Goal: Task Accomplishment & Management: Use online tool/utility

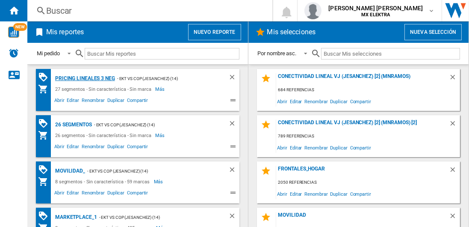
click at [84, 78] on div "Pricing lineales 3 neg" at bounding box center [84, 78] width 62 height 11
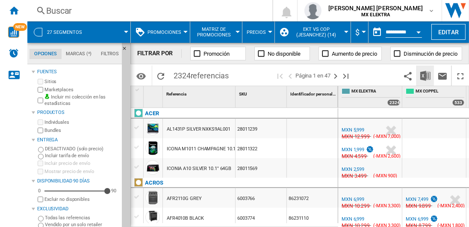
click at [426, 75] on img "Descargar en Excel" at bounding box center [425, 76] width 10 height 10
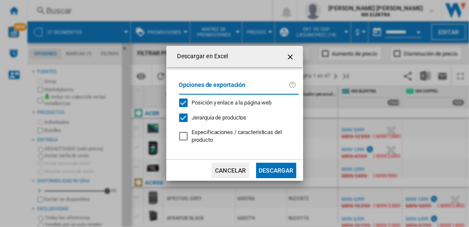
click at [276, 169] on button "Descargar" at bounding box center [276, 170] width 40 height 15
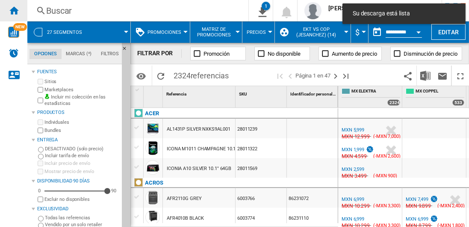
click at [14, 10] on ng-md-icon "Inicio" at bounding box center [14, 10] width 10 height 10
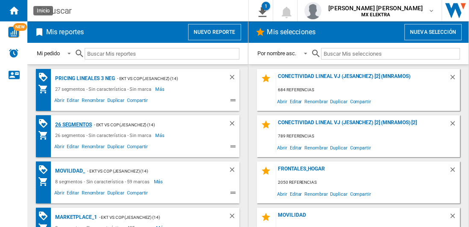
click at [74, 124] on div "26 segmentos" at bounding box center [72, 124] width 39 height 11
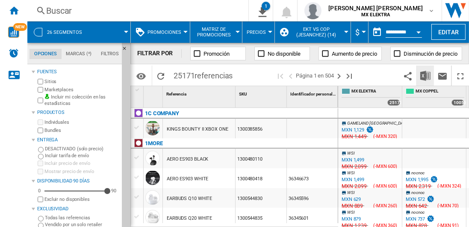
click at [426, 75] on img "Descargar en Excel" at bounding box center [425, 76] width 10 height 10
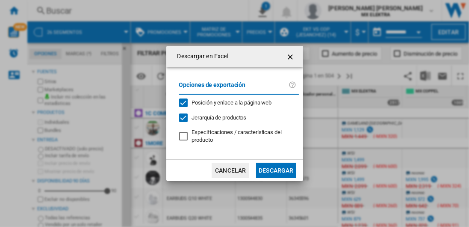
click at [276, 169] on button "Descargar" at bounding box center [276, 170] width 40 height 15
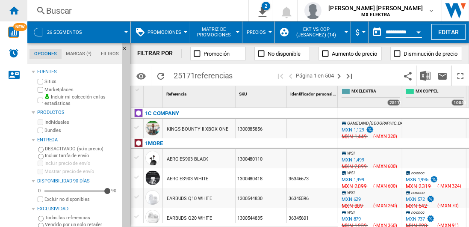
click at [14, 10] on ng-md-icon "Inicio" at bounding box center [14, 10] width 10 height 10
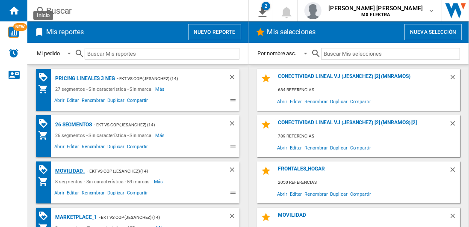
click at [68, 170] on div "MOVILIDAD_" at bounding box center [69, 171] width 32 height 11
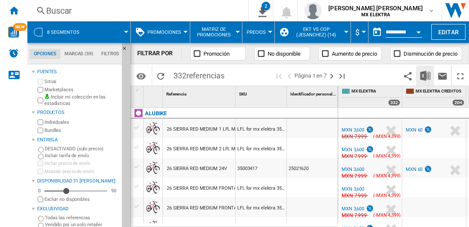
click at [426, 75] on img "Descargar en Excel" at bounding box center [425, 76] width 10 height 10
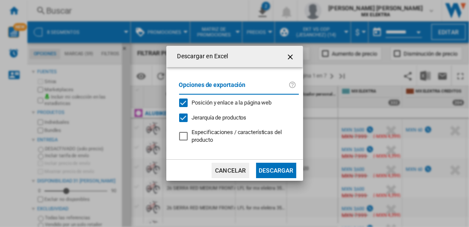
click at [276, 169] on button "Descargar" at bounding box center [276, 170] width 40 height 15
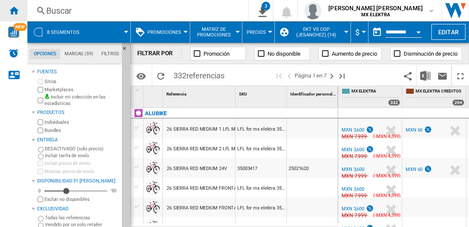
click at [14, 10] on ng-md-icon "Inicio" at bounding box center [14, 10] width 10 height 10
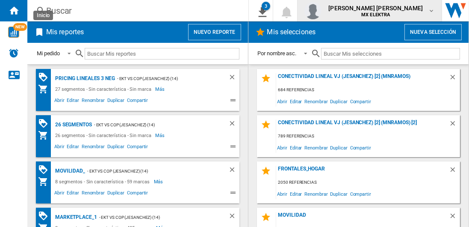
click at [384, 10] on span "juan carlos romero marta" at bounding box center [376, 8] width 95 height 9
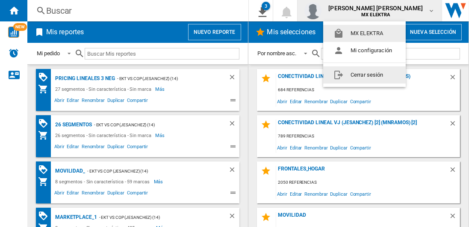
click at [366, 74] on button "Cerrar sesión" at bounding box center [364, 74] width 83 height 17
